Goal: Task Accomplishment & Management: Manage account settings

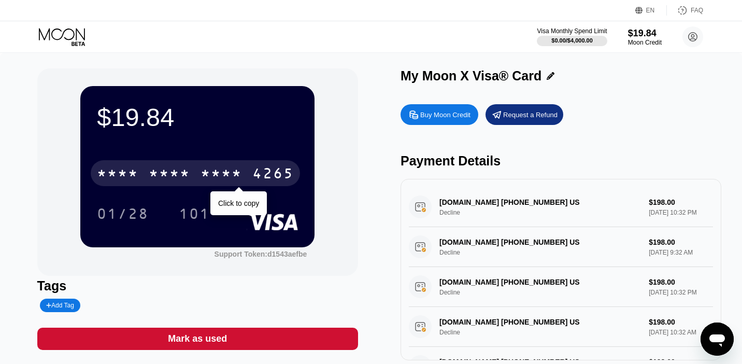
click at [205, 170] on div "* * * *" at bounding box center [221, 174] width 41 height 17
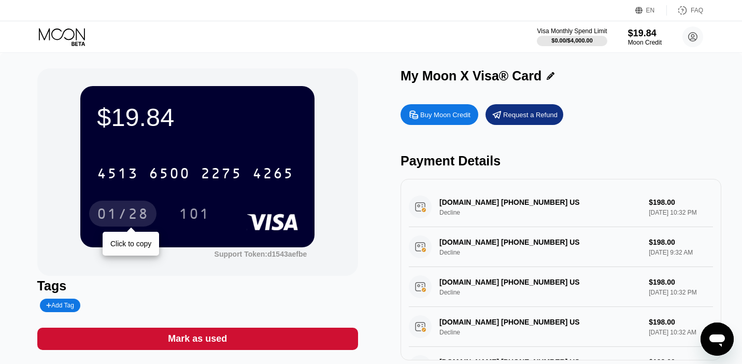
click at [124, 220] on div "01/28" at bounding box center [123, 215] width 52 height 17
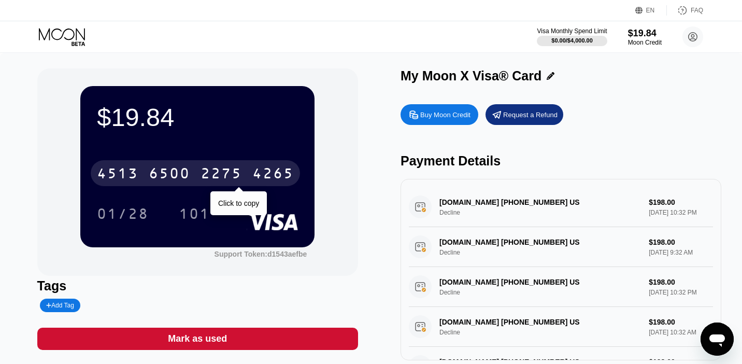
click at [143, 177] on div "4513 6500 2275 4265" at bounding box center [195, 173] width 209 height 26
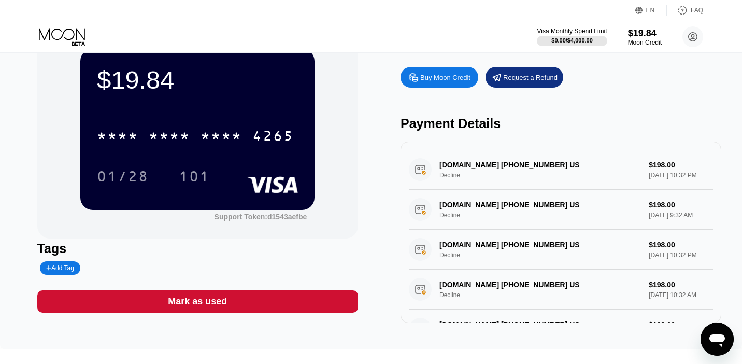
scroll to position [41, 0]
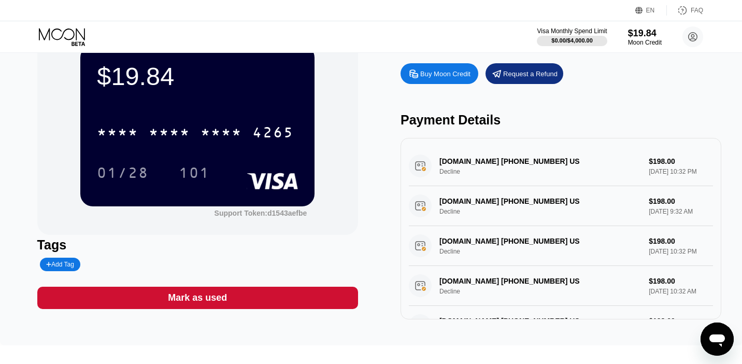
click at [271, 160] on div "01/28 101" at bounding box center [197, 173] width 201 height 26
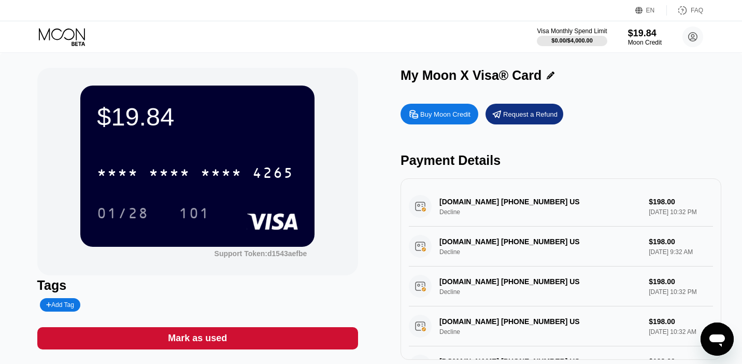
scroll to position [0, 0]
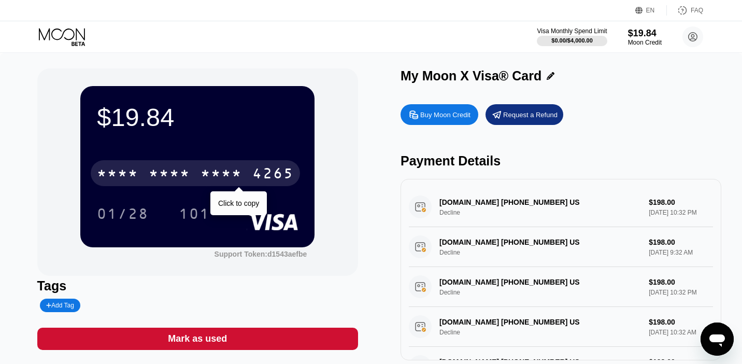
click at [270, 171] on div "4265" at bounding box center [273, 174] width 41 height 17
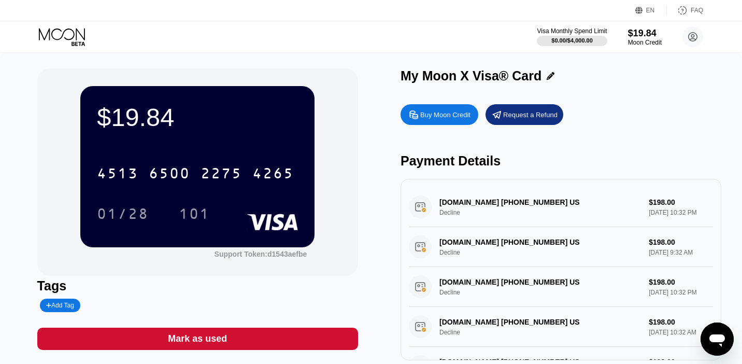
click at [59, 33] on icon at bounding box center [63, 37] width 48 height 18
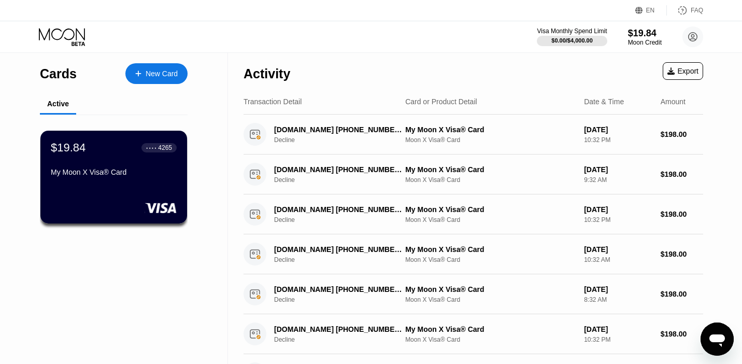
click at [169, 66] on div "New Card" at bounding box center [156, 73] width 62 height 21
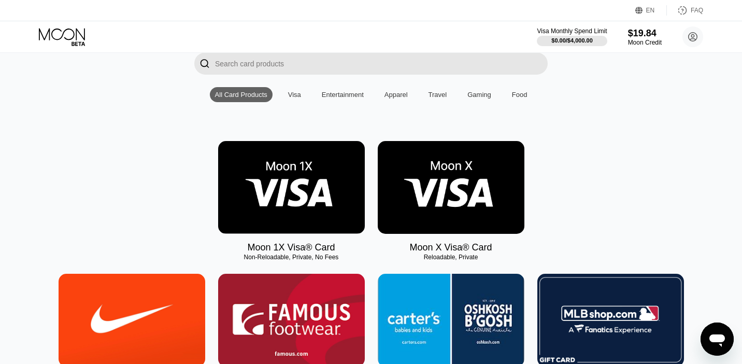
scroll to position [80, 0]
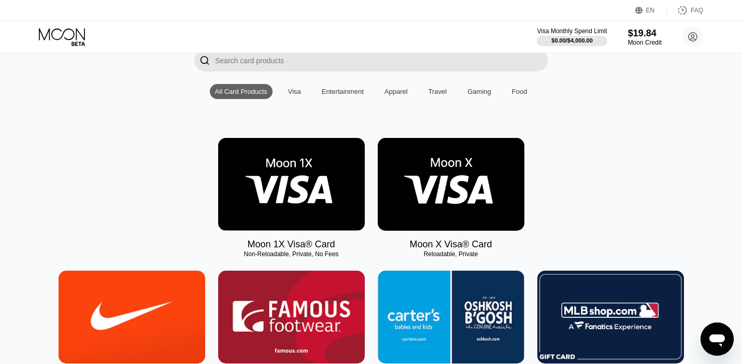
click at [426, 166] on img at bounding box center [451, 184] width 147 height 93
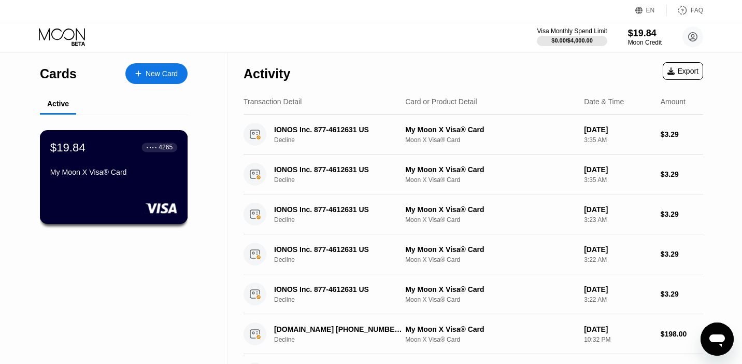
click at [91, 154] on div "$19.84 ● ● ● ● 4265" at bounding box center [113, 147] width 127 height 13
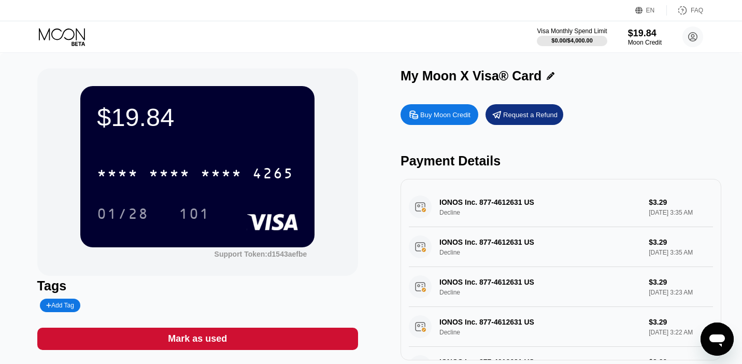
click at [507, 114] on div "Request a Refund" at bounding box center [530, 114] width 54 height 9
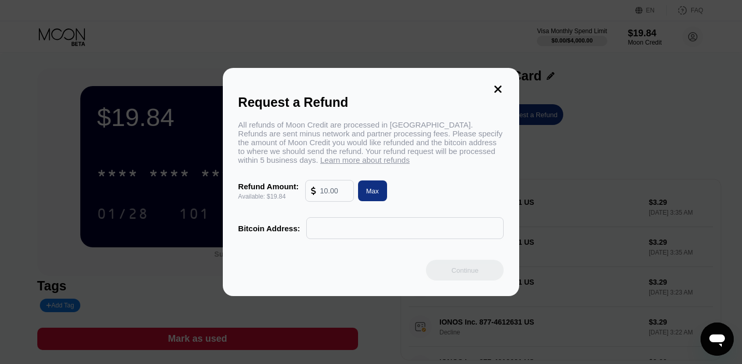
click at [377, 198] on div "Max" at bounding box center [373, 190] width 30 height 21
type input "19.84"
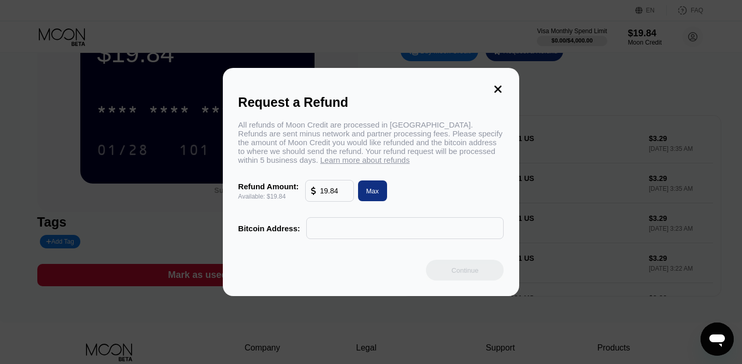
scroll to position [87, 0]
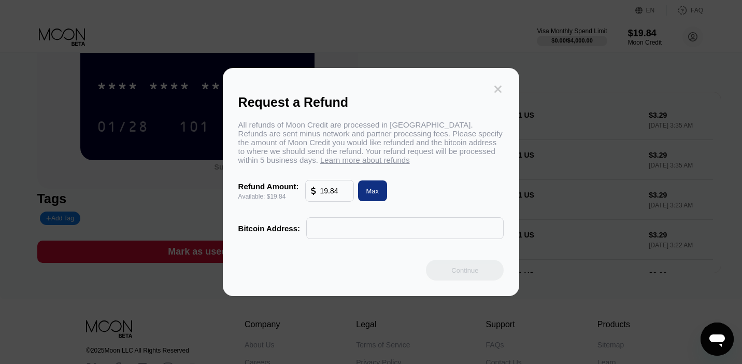
click at [499, 83] on icon at bounding box center [498, 88] width 11 height 11
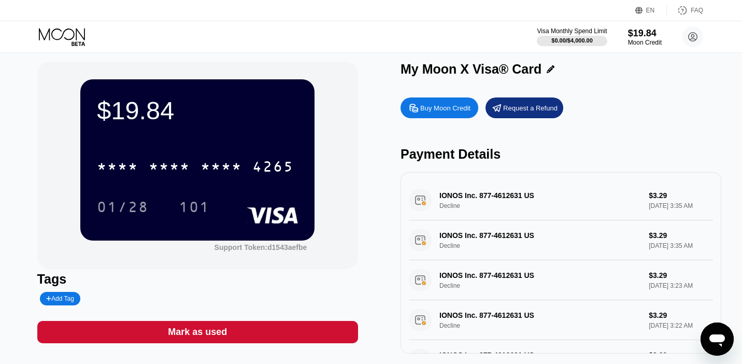
scroll to position [6, 0]
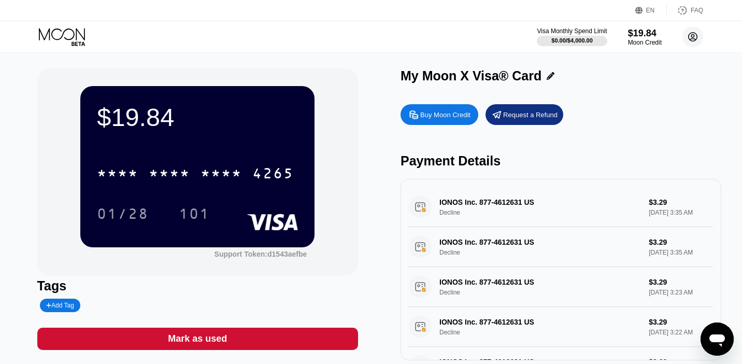
click at [694, 38] on icon at bounding box center [694, 37] width 6 height 6
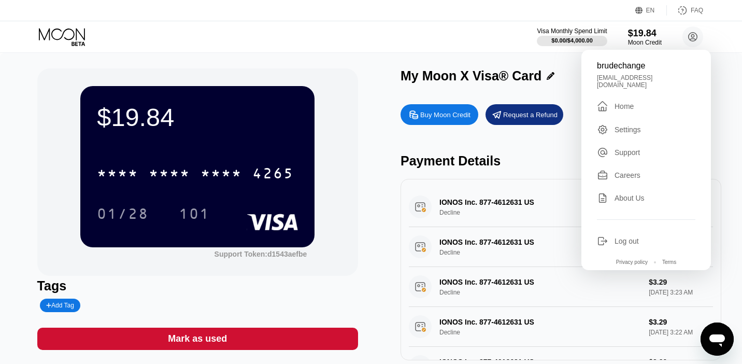
click at [617, 106] on div " Home" at bounding box center [646, 106] width 99 height 12
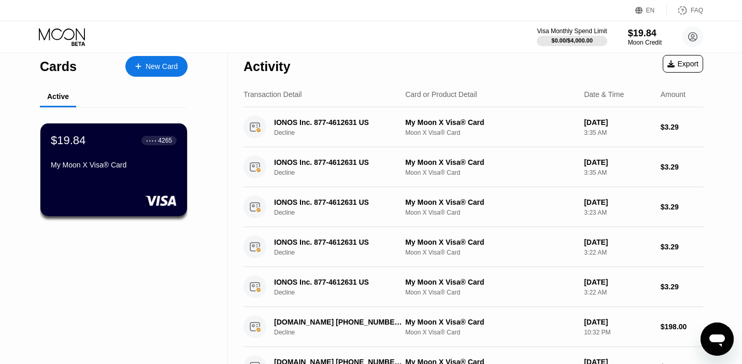
scroll to position [8, 0]
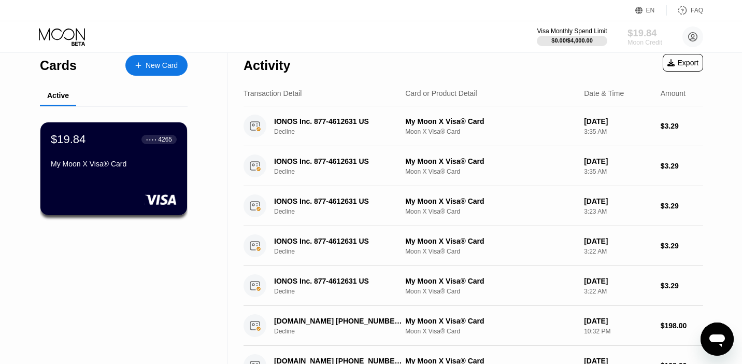
click at [651, 40] on div "Moon Credit" at bounding box center [645, 42] width 35 height 7
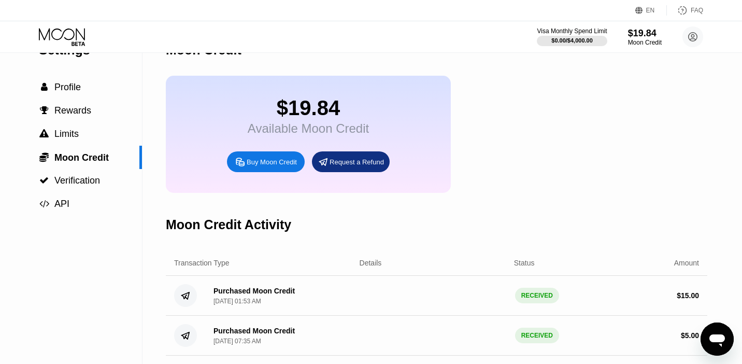
scroll to position [23, 0]
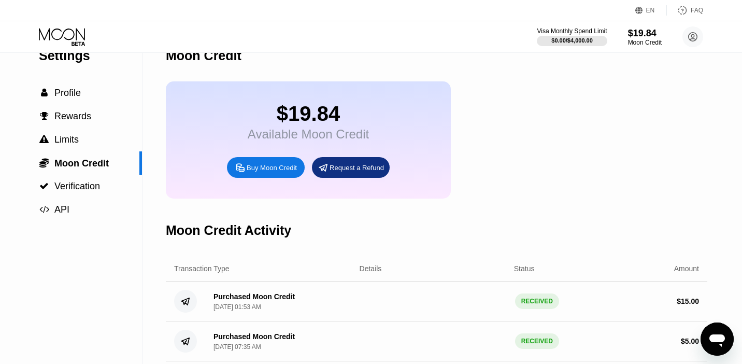
click at [304, 123] on div "$19.84" at bounding box center [308, 113] width 121 height 23
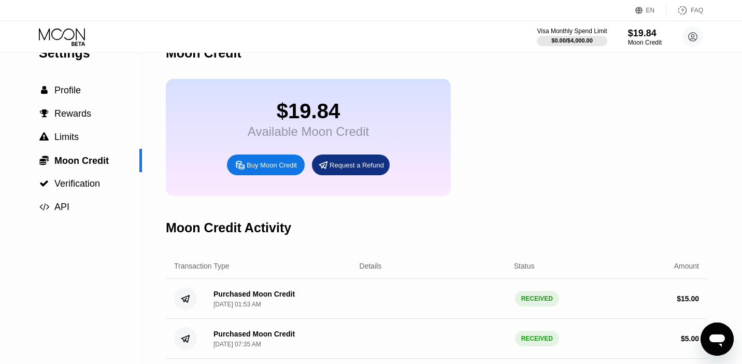
scroll to position [0, 0]
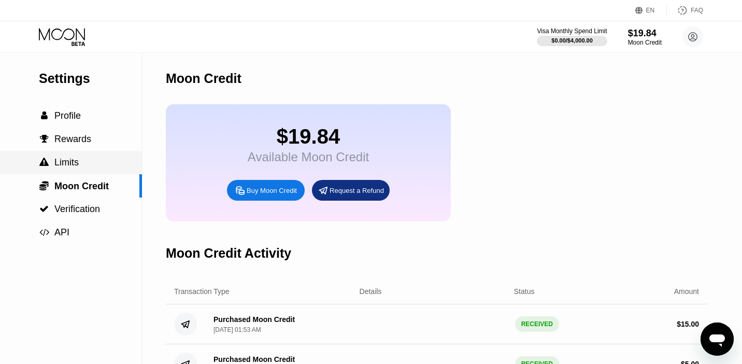
click at [79, 166] on div " Limits" at bounding box center [71, 162] width 142 height 11
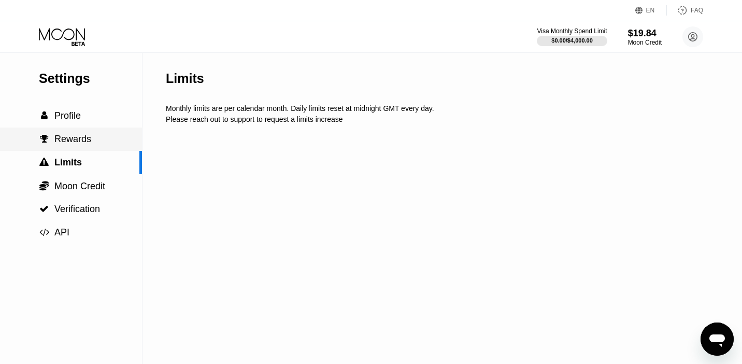
click at [77, 144] on span "Rewards" at bounding box center [72, 139] width 37 height 10
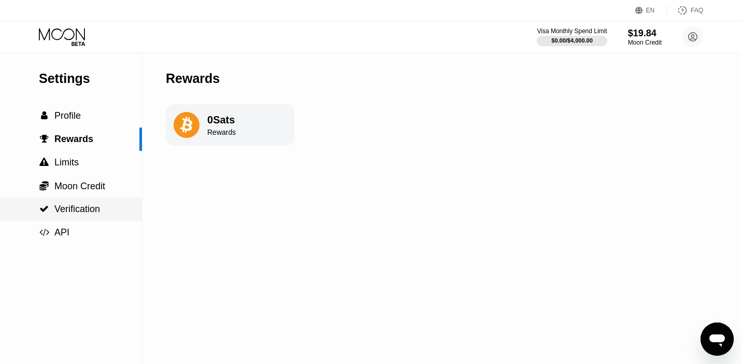
click at [76, 211] on span "Verification" at bounding box center [77, 209] width 46 height 10
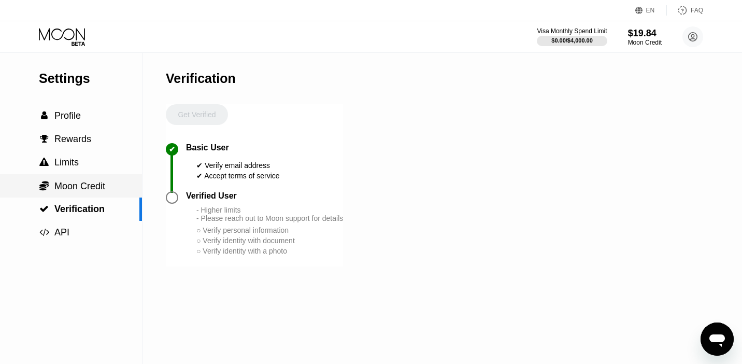
click at [84, 190] on span "Moon Credit" at bounding box center [79, 186] width 51 height 10
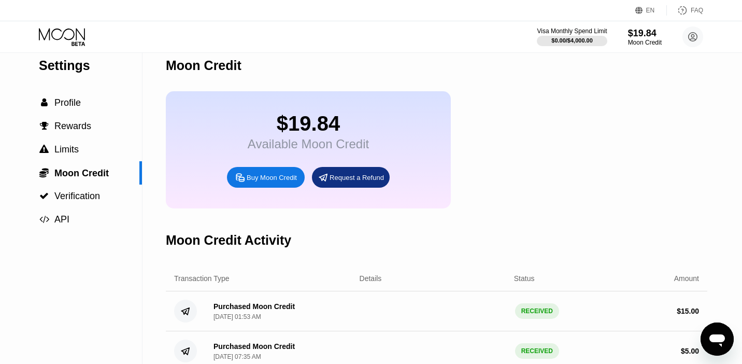
scroll to position [16, 0]
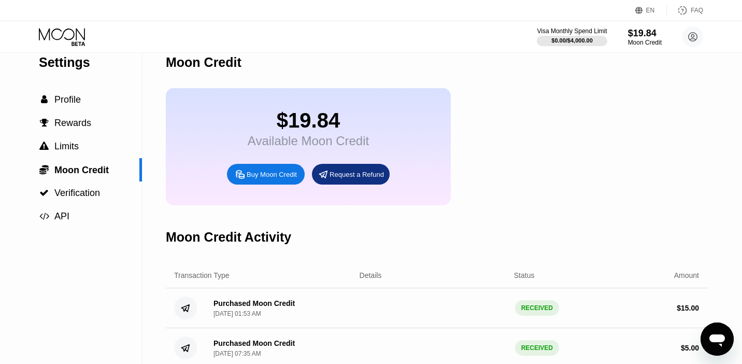
click at [280, 171] on div "Buy Moon Credit" at bounding box center [272, 174] width 50 height 9
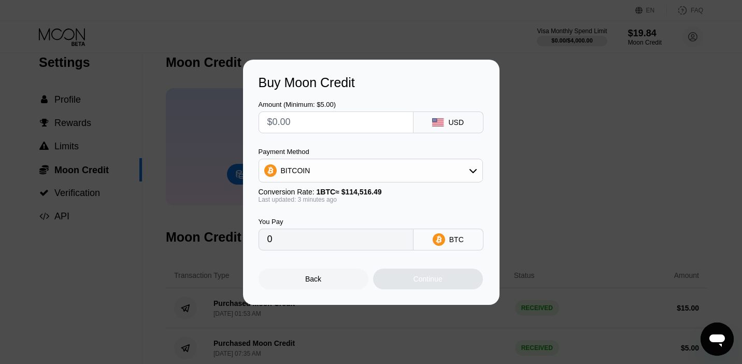
click at [348, 268] on div "Back Continue" at bounding box center [372, 269] width 226 height 39
click at [339, 279] on div "Back" at bounding box center [314, 279] width 110 height 21
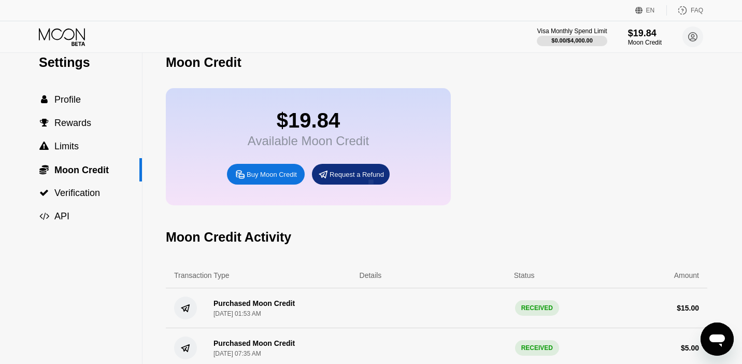
click at [359, 171] on div "Request a Refund" at bounding box center [351, 174] width 78 height 21
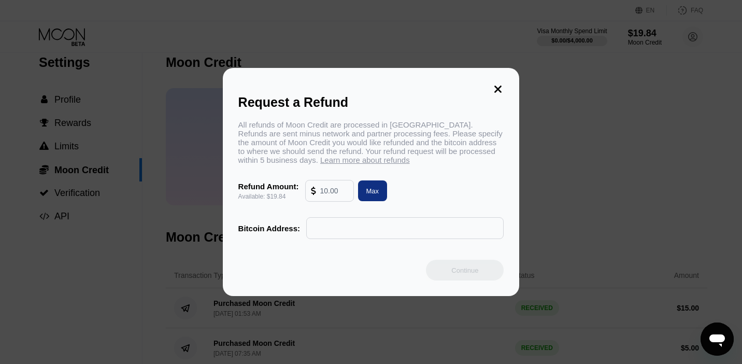
click at [498, 88] on icon at bounding box center [498, 89] width 7 height 7
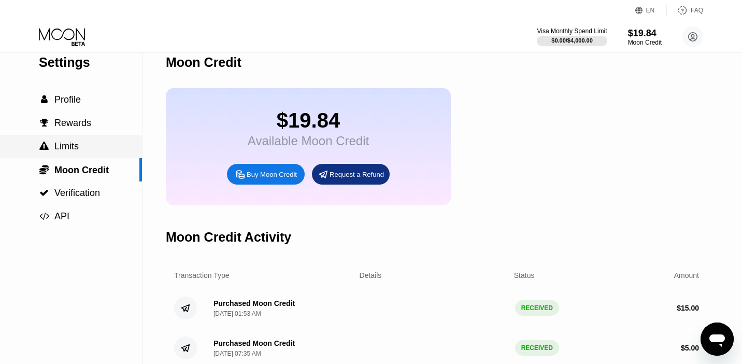
click at [77, 143] on span "Limits" at bounding box center [66, 146] width 24 height 10
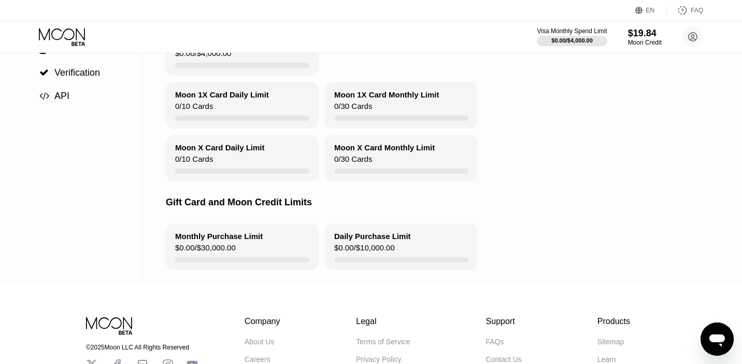
scroll to position [16, 0]
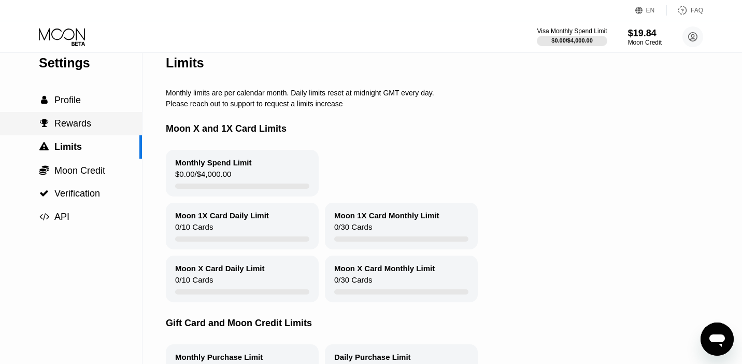
click at [74, 132] on div " Rewards" at bounding box center [71, 123] width 142 height 23
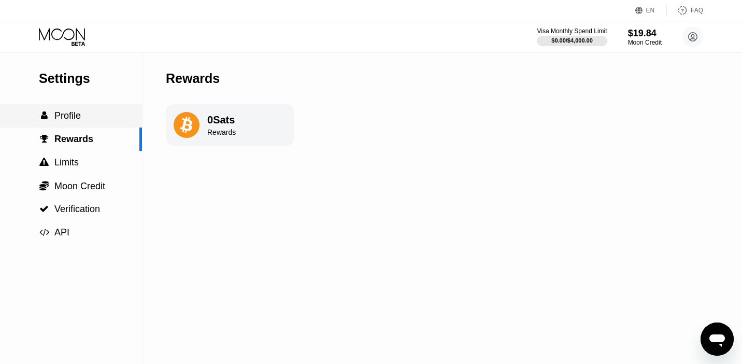
click at [74, 120] on span "Profile" at bounding box center [67, 115] width 26 height 10
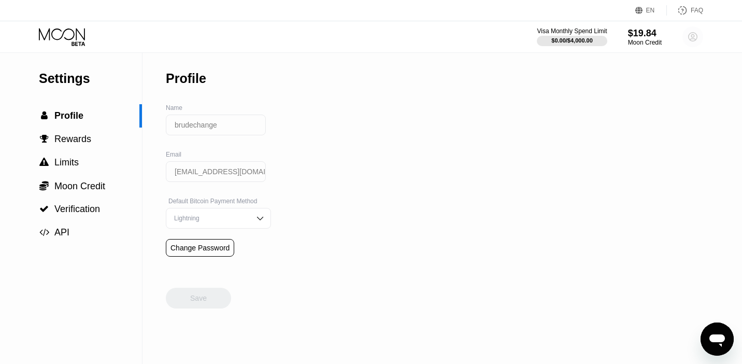
click at [696, 40] on icon at bounding box center [694, 37] width 6 height 6
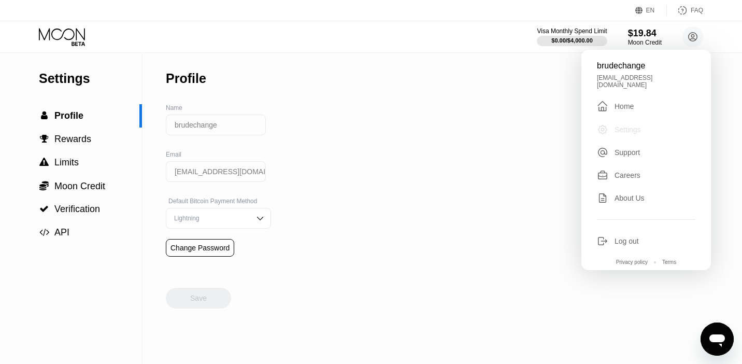
click at [633, 125] on div "Settings" at bounding box center [628, 129] width 26 height 8
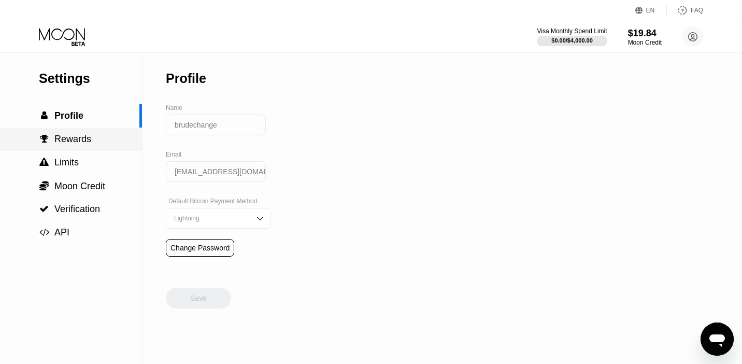
click at [83, 135] on span "Rewards" at bounding box center [72, 139] width 37 height 10
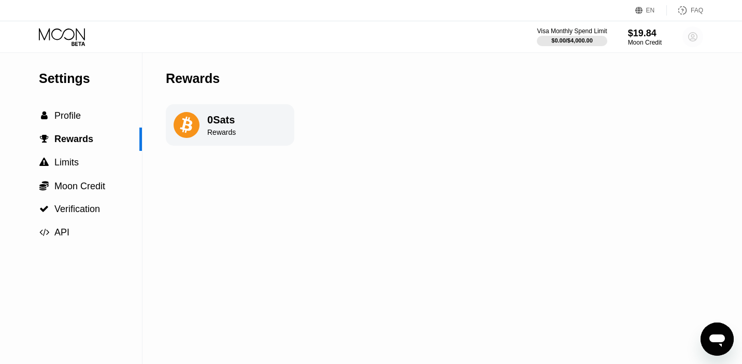
click at [691, 39] on circle at bounding box center [693, 36] width 21 height 21
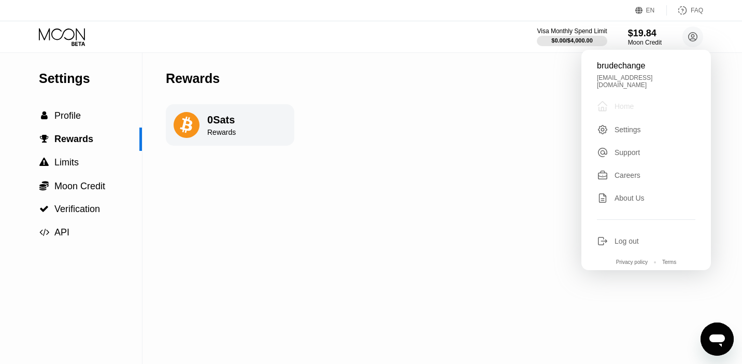
click at [618, 102] on div "Home" at bounding box center [624, 106] width 19 height 8
